Goal: Information Seeking & Learning: Find specific fact

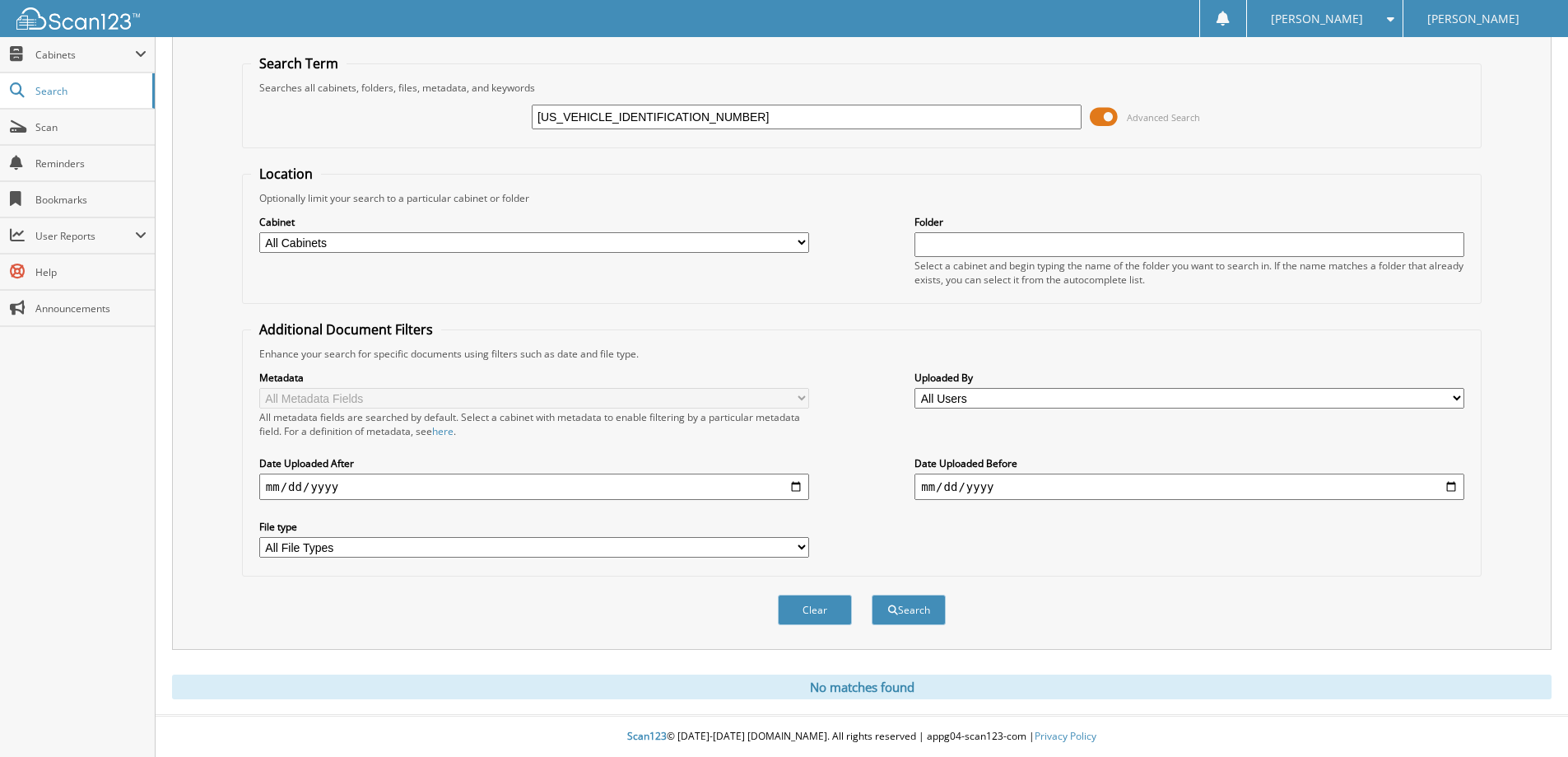
click at [614, 110] on input "1FT8W3BN1NED48332" at bounding box center [806, 117] width 550 height 25
paste input "23P8933"
type input "23P8933"
click at [871, 595] on button "Search" at bounding box center [909, 610] width 74 height 30
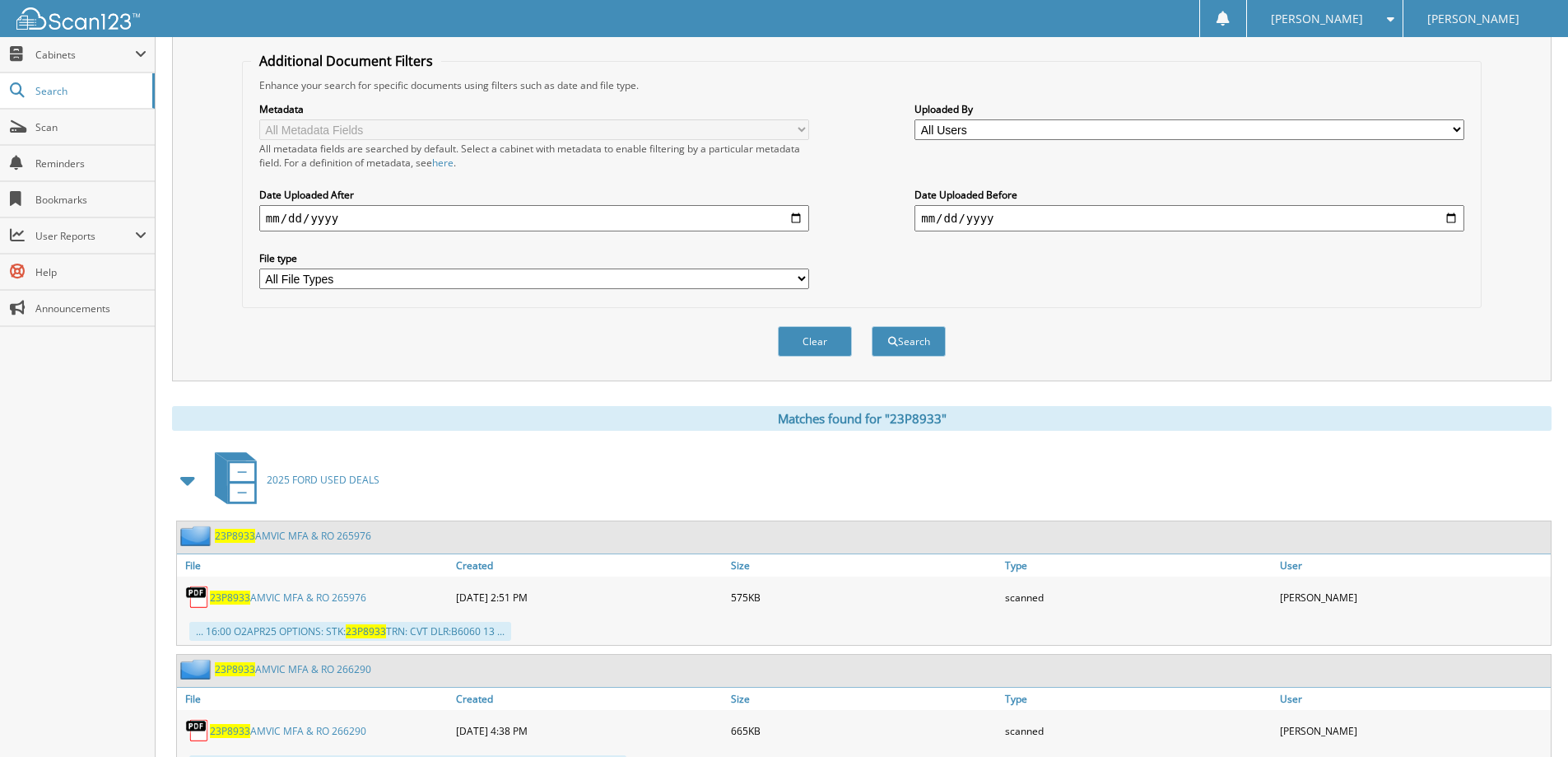
scroll to position [411, 0]
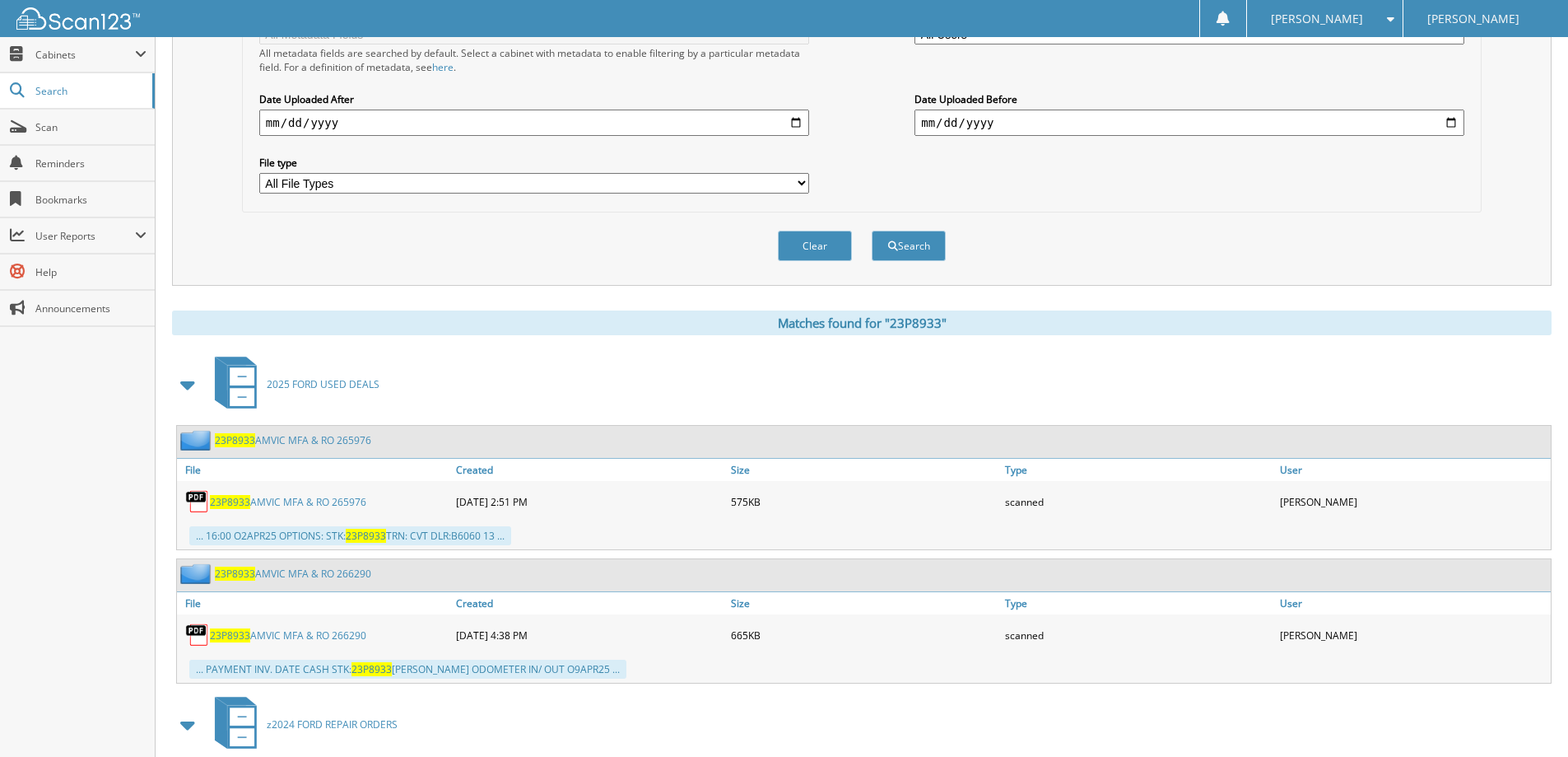
click at [342, 506] on link "23P8933 AMVIC MFA & RO 265976" at bounding box center [288, 502] width 156 height 14
